Goal: Find specific page/section: Find specific page/section

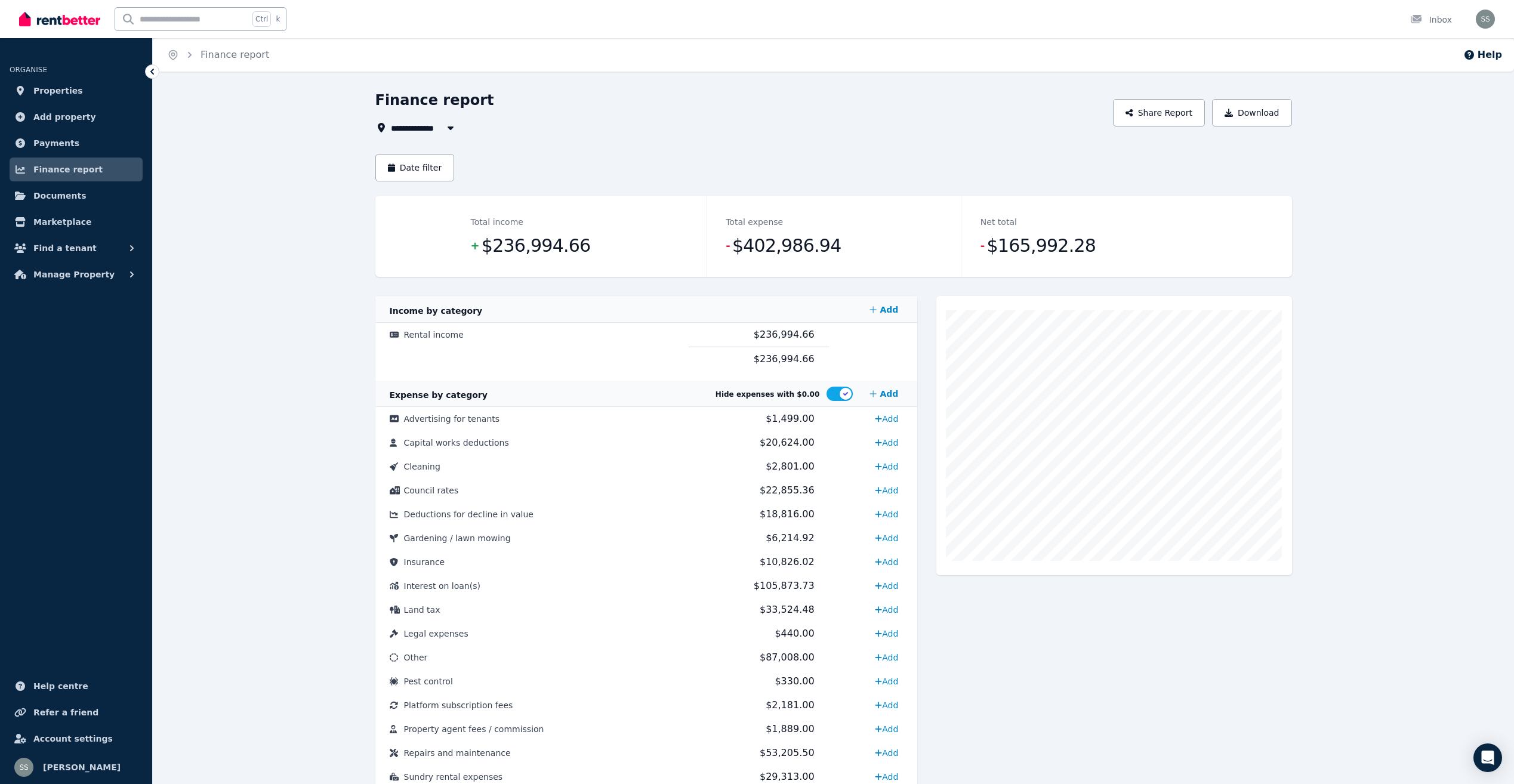
click at [58, 163] on span "Finance report" at bounding box center [68, 169] width 69 height 15
click at [73, 169] on span "Finance report" at bounding box center [68, 169] width 69 height 15
click at [73, 21] on img at bounding box center [59, 19] width 81 height 18
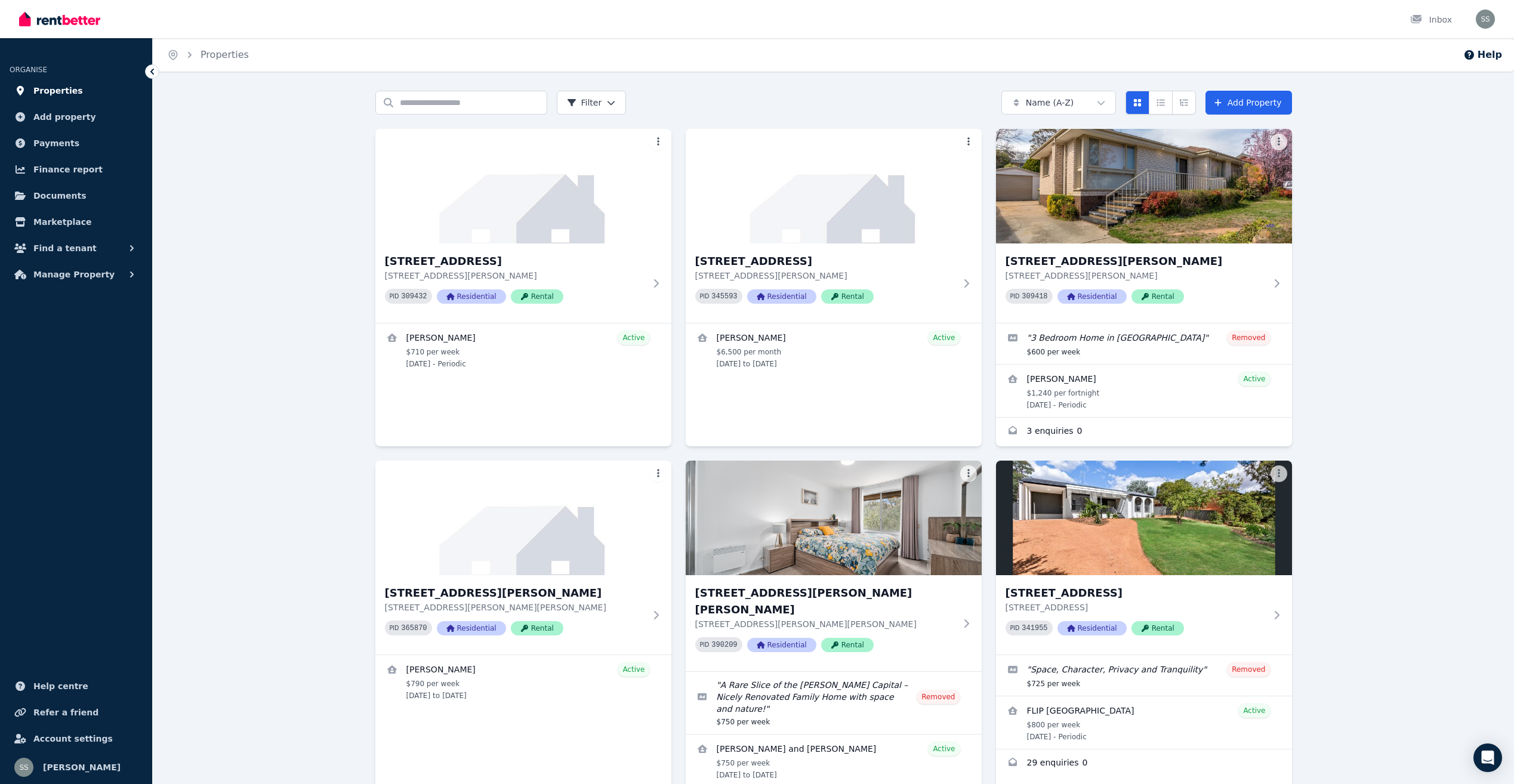
click at [55, 89] on span "Properties" at bounding box center [58, 91] width 50 height 15
click at [227, 52] on link "Properties" at bounding box center [225, 55] width 49 height 12
click at [200, 49] on link "Properties" at bounding box center [225, 55] width 49 height 12
drag, startPoint x: 0, startPoint y: 373, endPoint x: 311, endPoint y: 417, distance: 314.1
drag, startPoint x: 0, startPoint y: 10, endPoint x: 15, endPoint y: 4, distance: 16.2
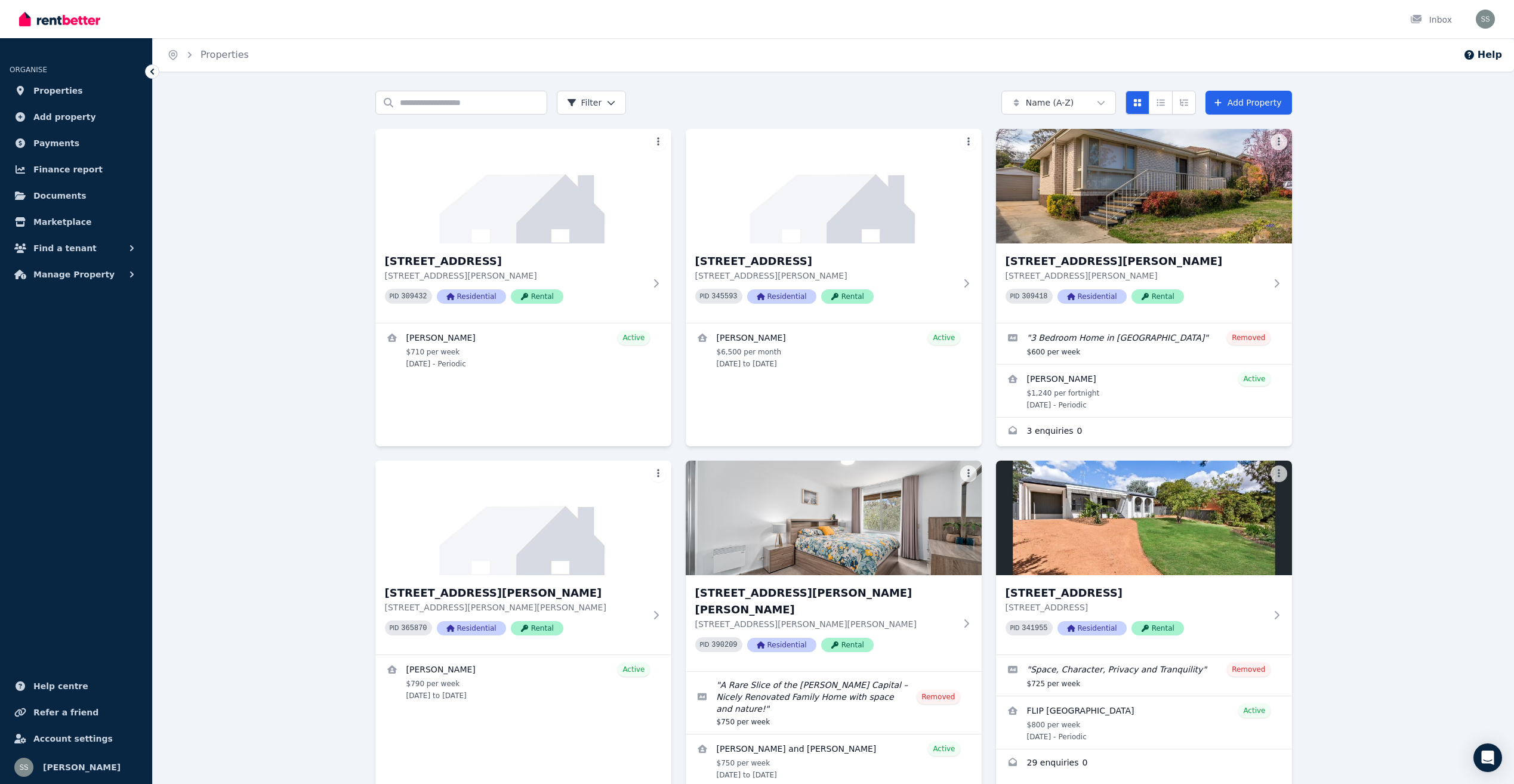
click at [0, 12] on html "Open main menu Inbox Open user menu ORGANISE Properties Add property Payments F…" at bounding box center [757, 392] width 1514 height 784
